Goal: Check status: Check status

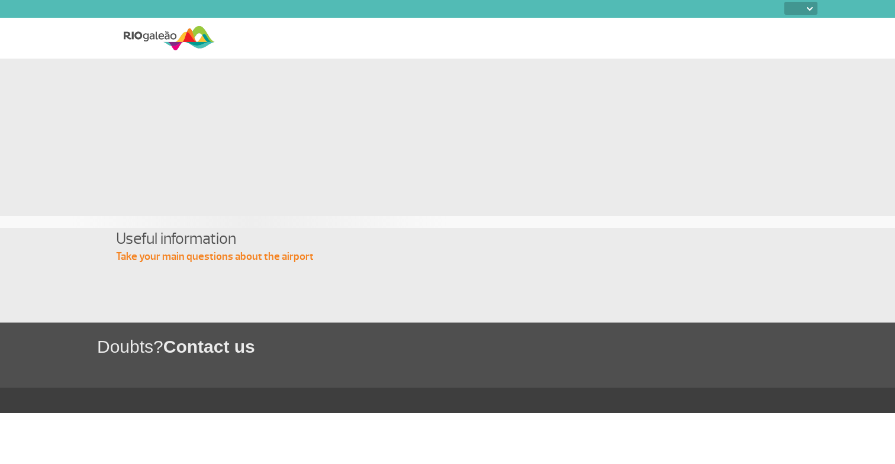
select select
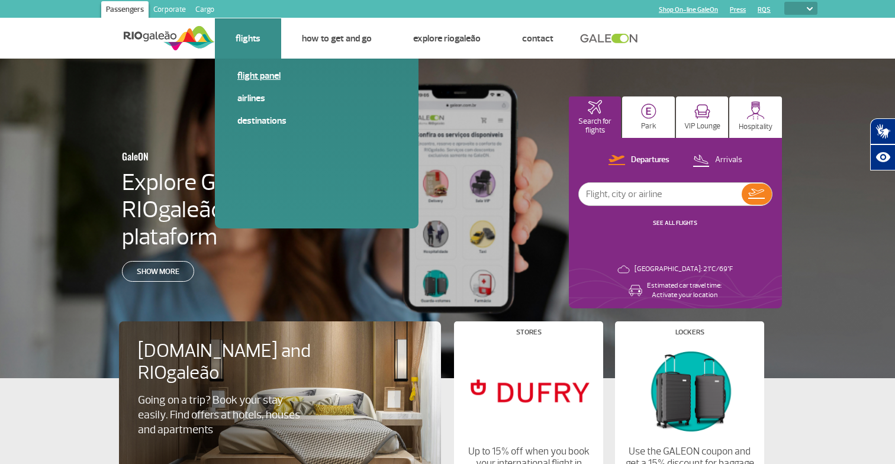
click at [253, 76] on link "Flight panel" at bounding box center [316, 75] width 159 height 13
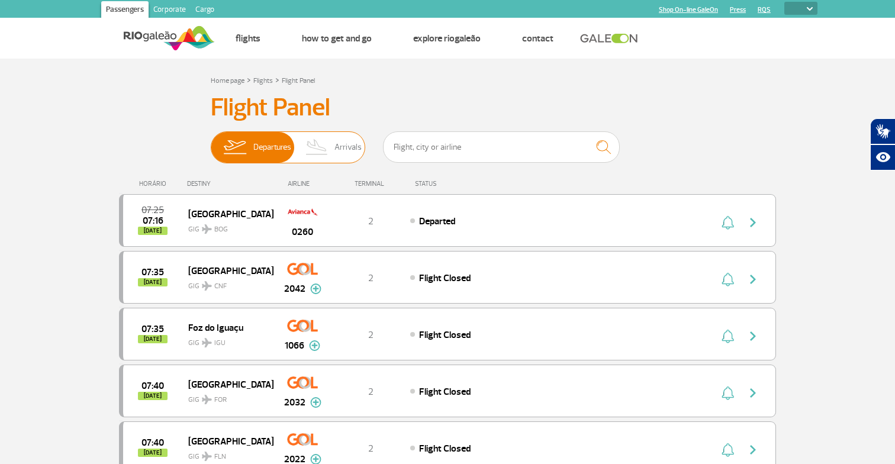
click at [322, 143] on img at bounding box center [316, 147] width 35 height 31
click at [211, 141] on input "Departures Arrivals" at bounding box center [211, 141] width 0 height 0
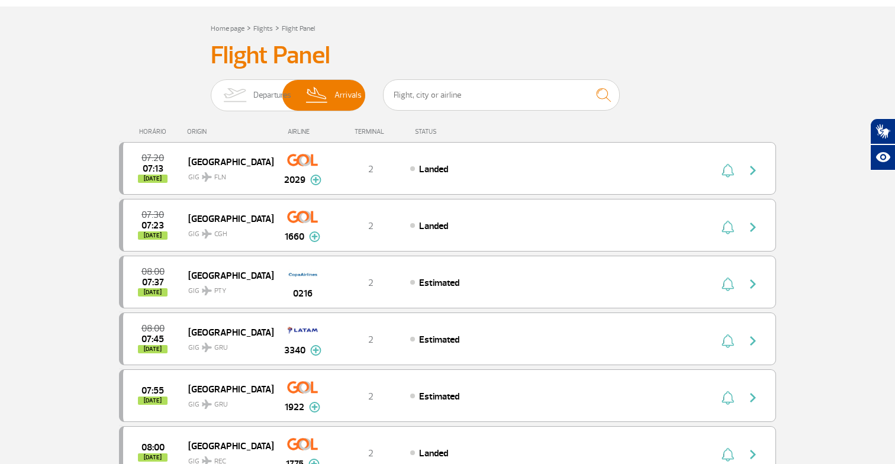
scroll to position [54, 0]
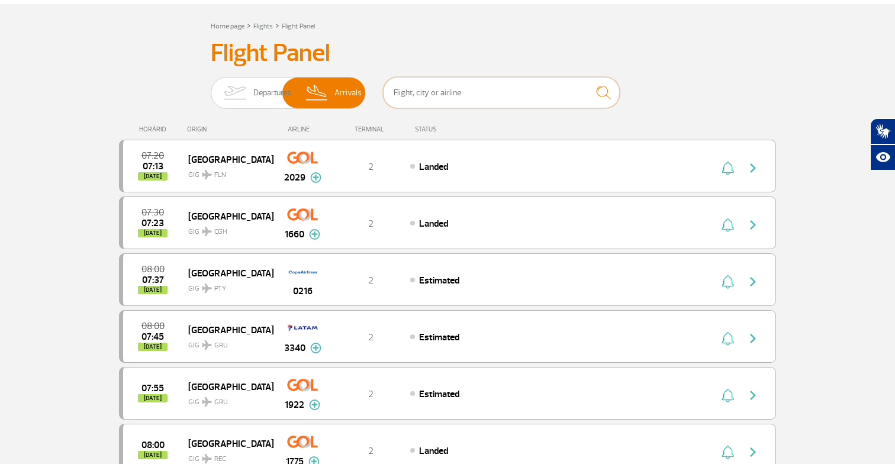
click at [457, 91] on input "text" at bounding box center [501, 92] width 237 height 31
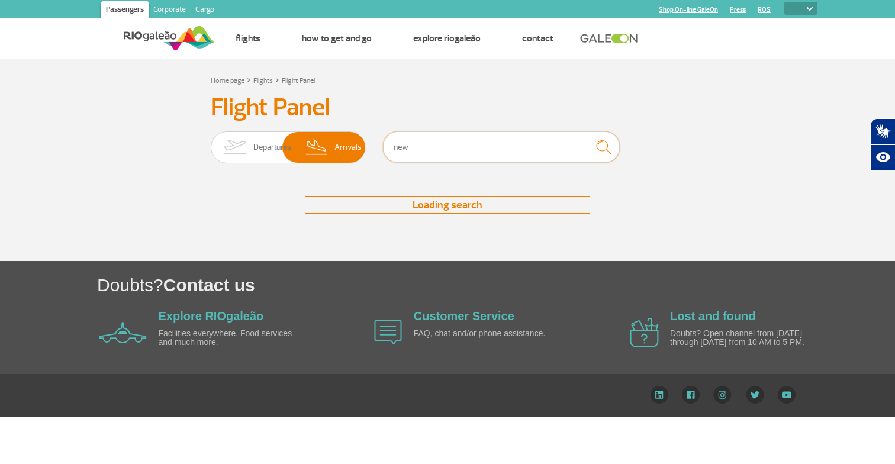
scroll to position [0, 0]
type input "n"
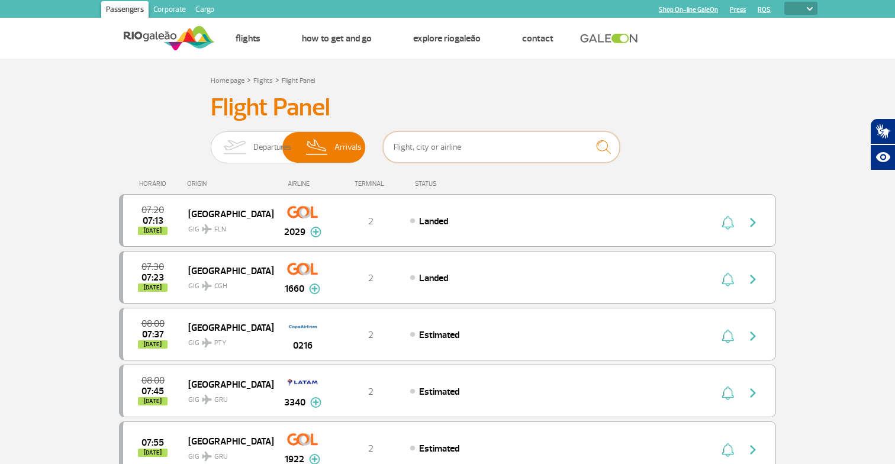
click at [459, 144] on input "text" at bounding box center [501, 146] width 237 height 31
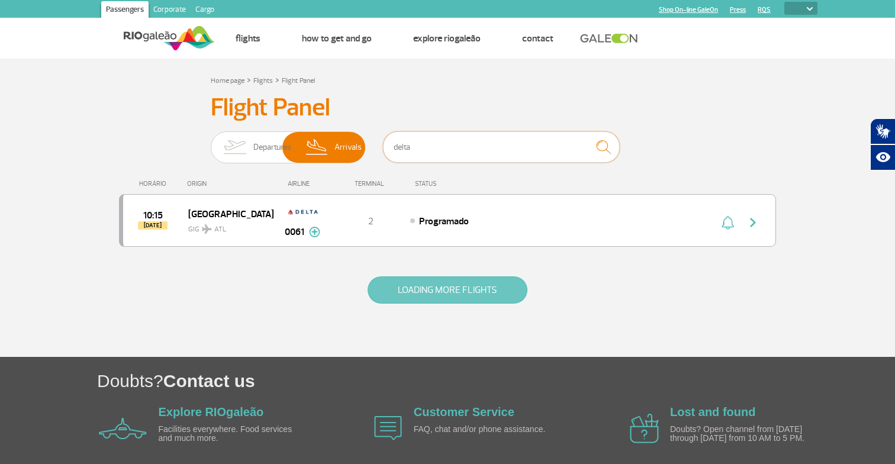
type input "delta"
click at [397, 296] on button "LOADING MORE FLIGHTS" at bounding box center [447, 289] width 160 height 27
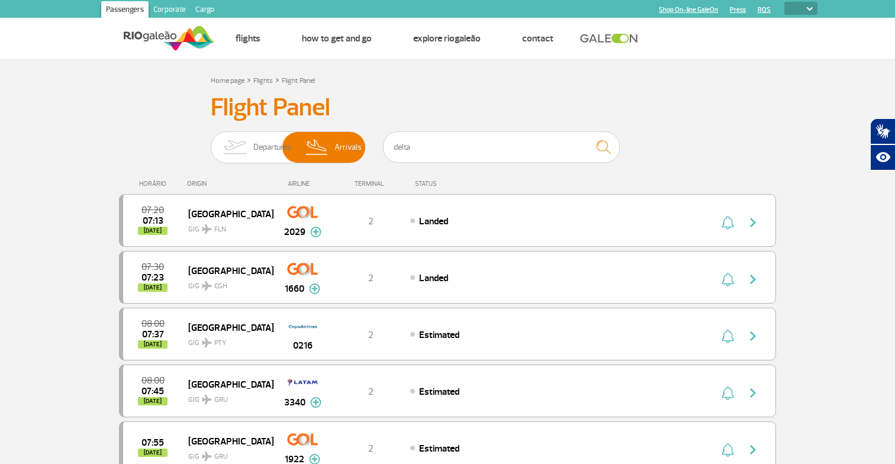
scroll to position [23, 0]
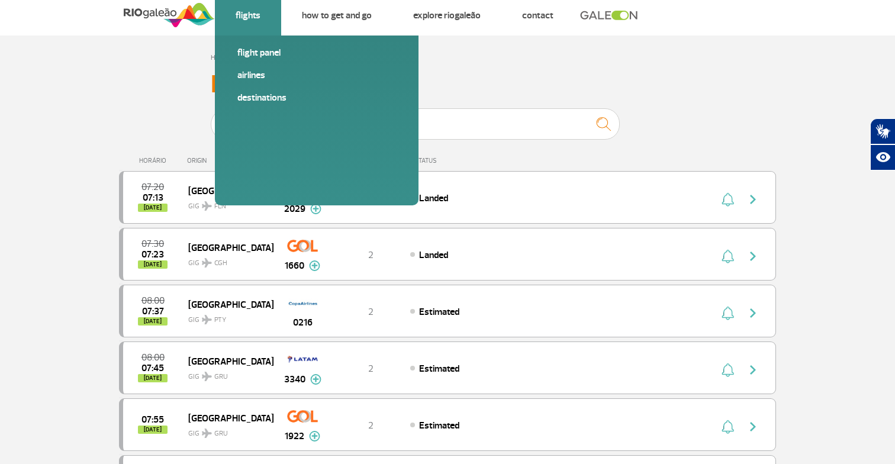
click at [249, 18] on link "Flights" at bounding box center [247, 15] width 25 height 12
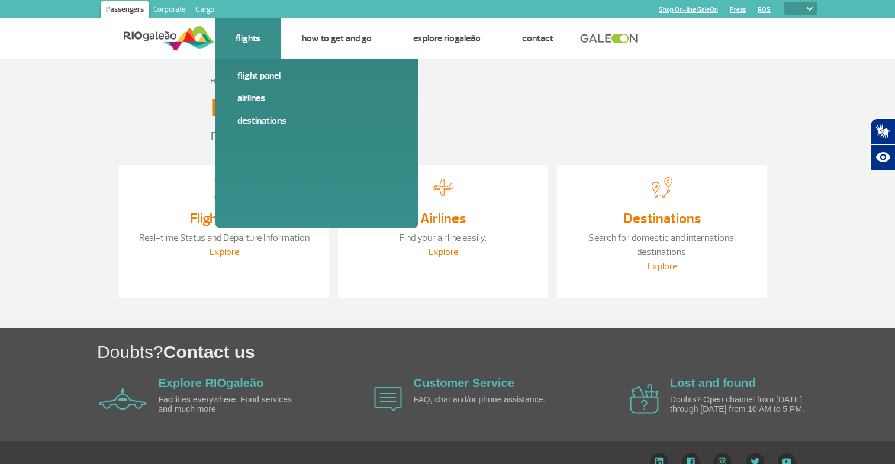
click at [250, 99] on link "Airlines" at bounding box center [316, 98] width 159 height 13
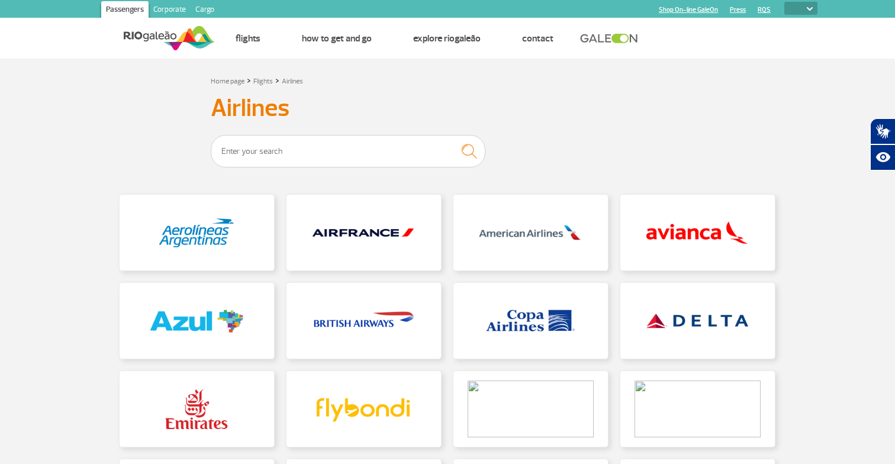
scroll to position [16, 0]
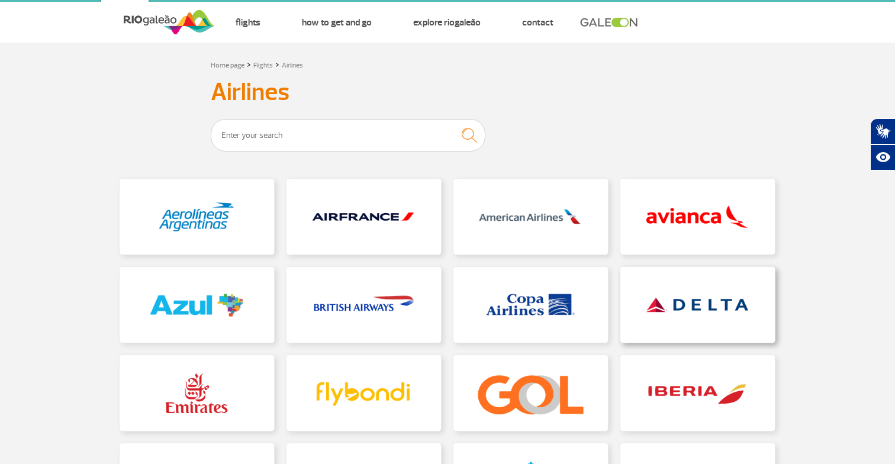
click at [638, 301] on link at bounding box center [697, 305] width 154 height 76
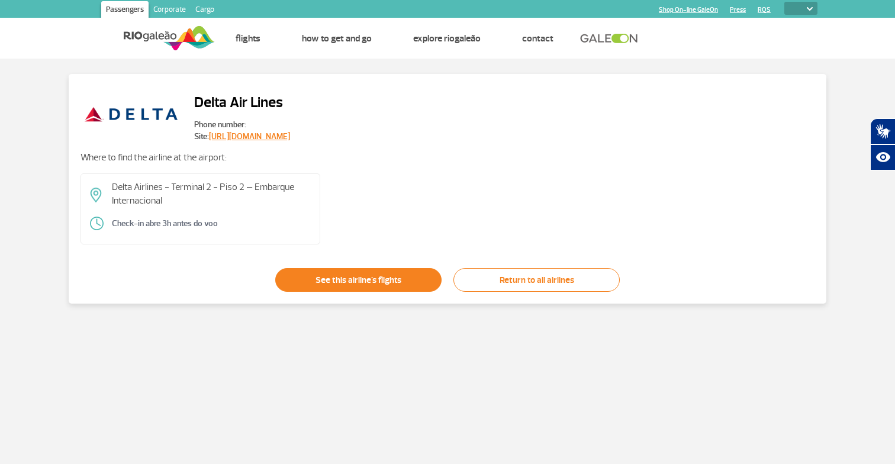
click at [411, 281] on link "See this airline's flights" at bounding box center [358, 280] width 166 height 24
